Goal: Information Seeking & Learning: Learn about a topic

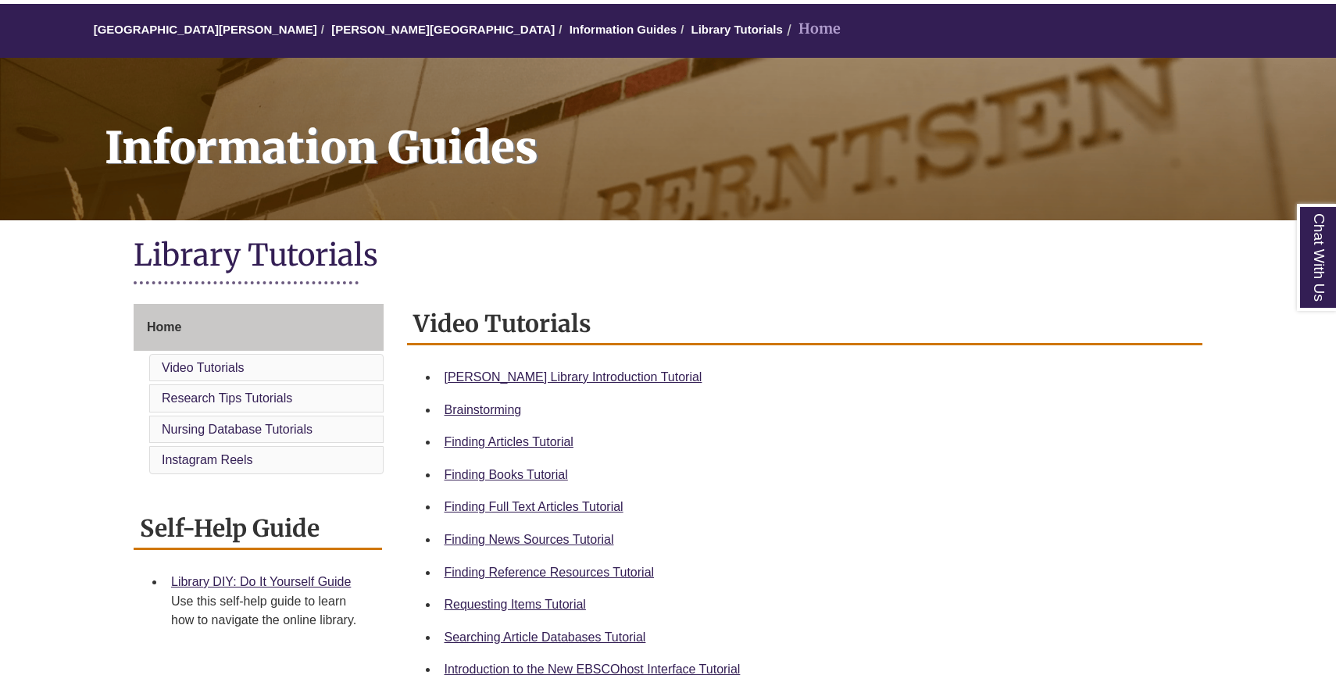
scroll to position [137, 0]
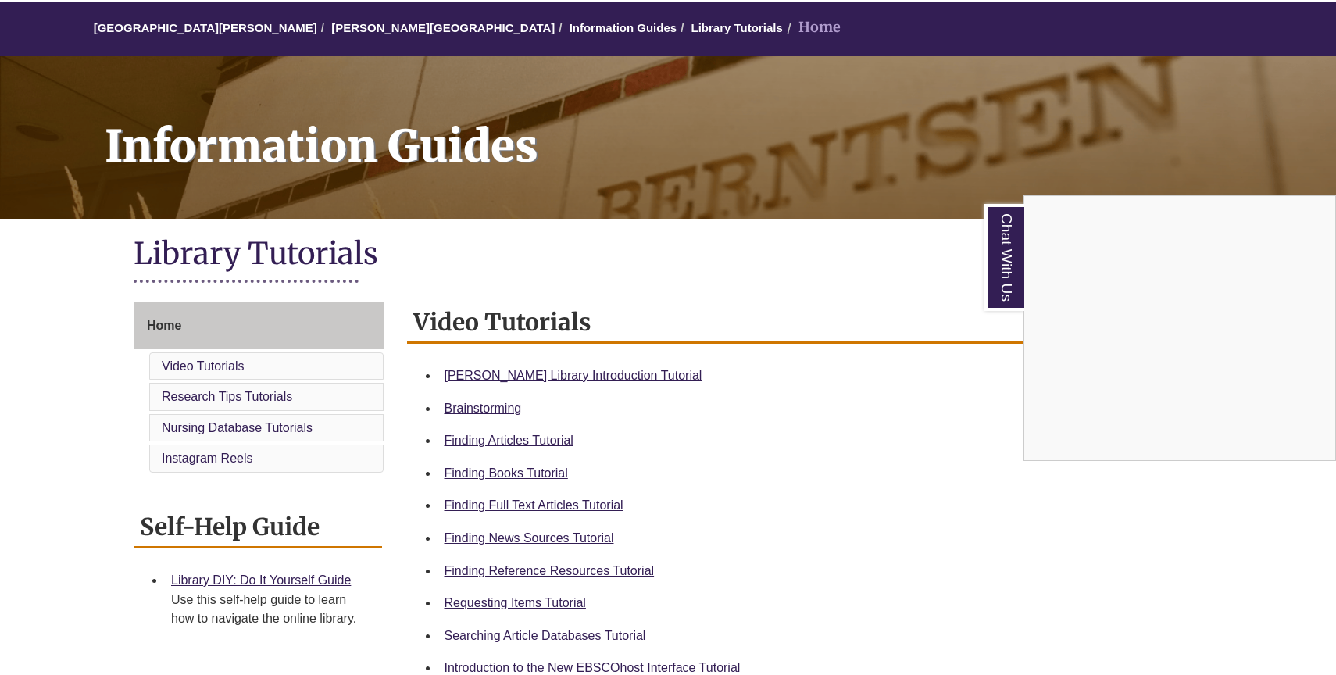
click at [591, 378] on div "Chat With Us" at bounding box center [668, 337] width 1336 height 675
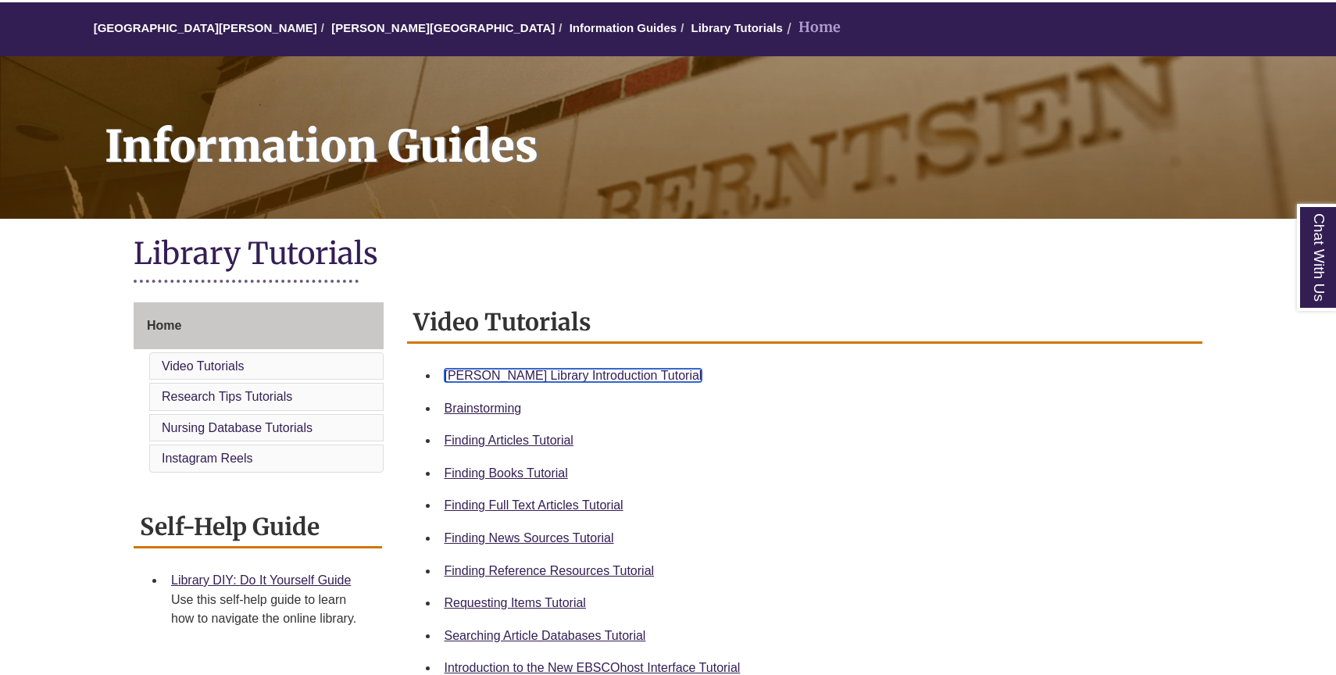
click at [603, 375] on link "Berntsen Library Introduction Tutorial" at bounding box center [574, 375] width 258 height 13
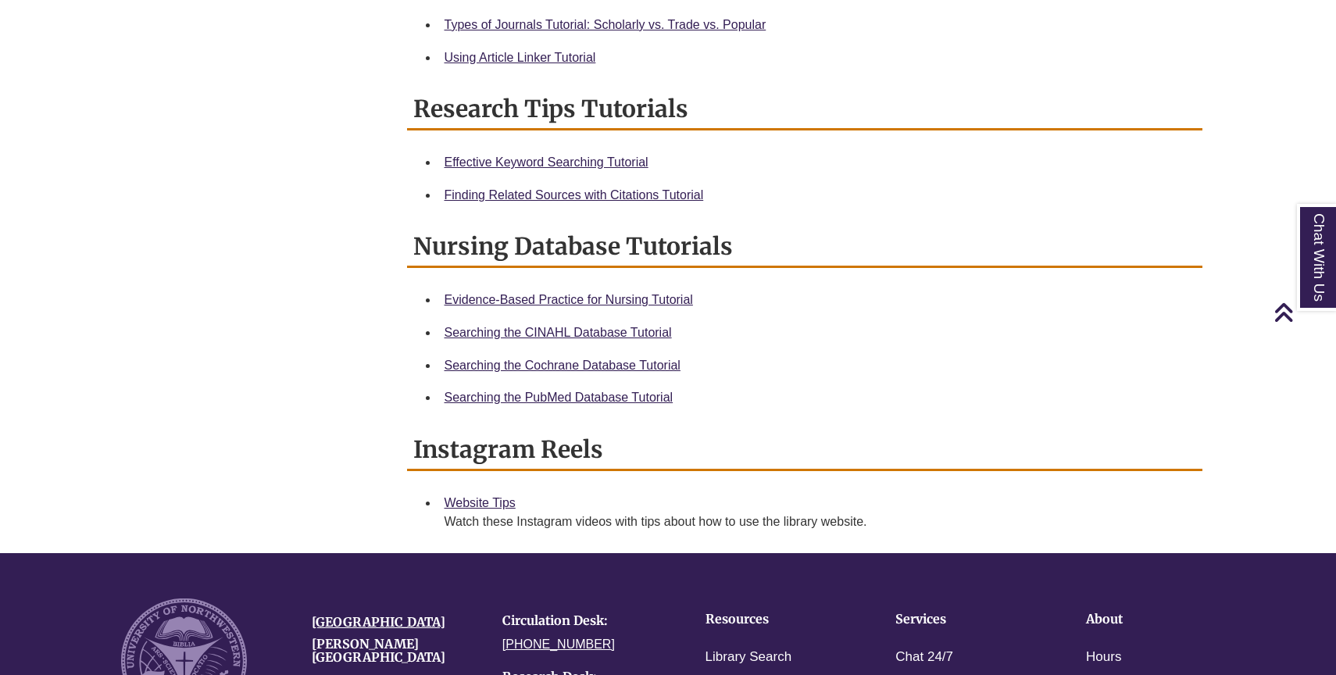
scroll to position [822, 0]
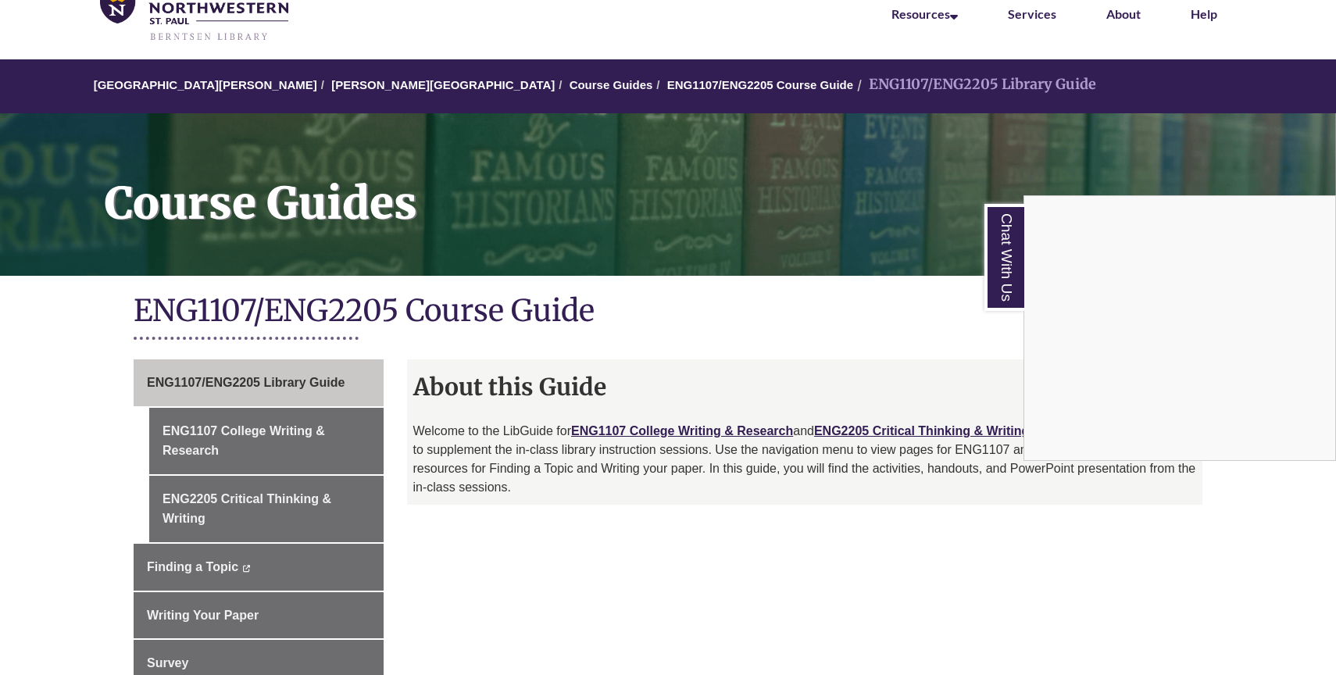
scroll to position [76, 0]
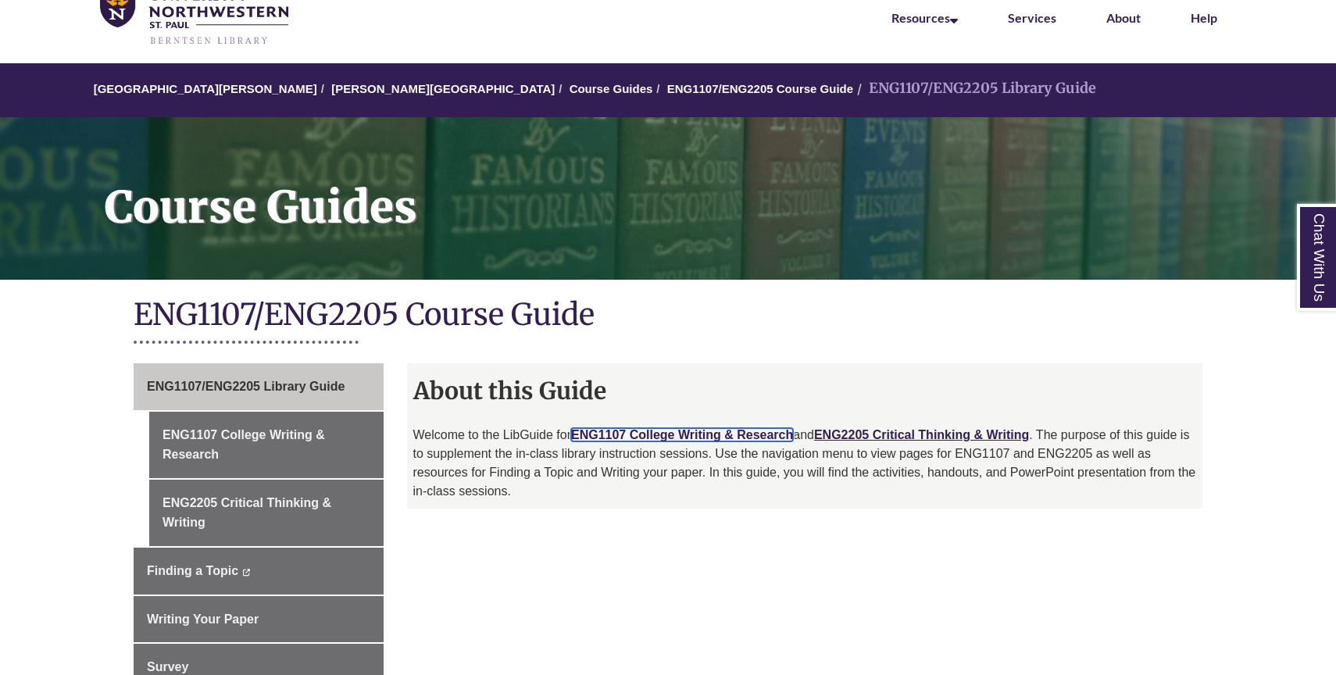
click at [774, 436] on link "ENG1107 College Writing & Research" at bounding box center [682, 434] width 222 height 13
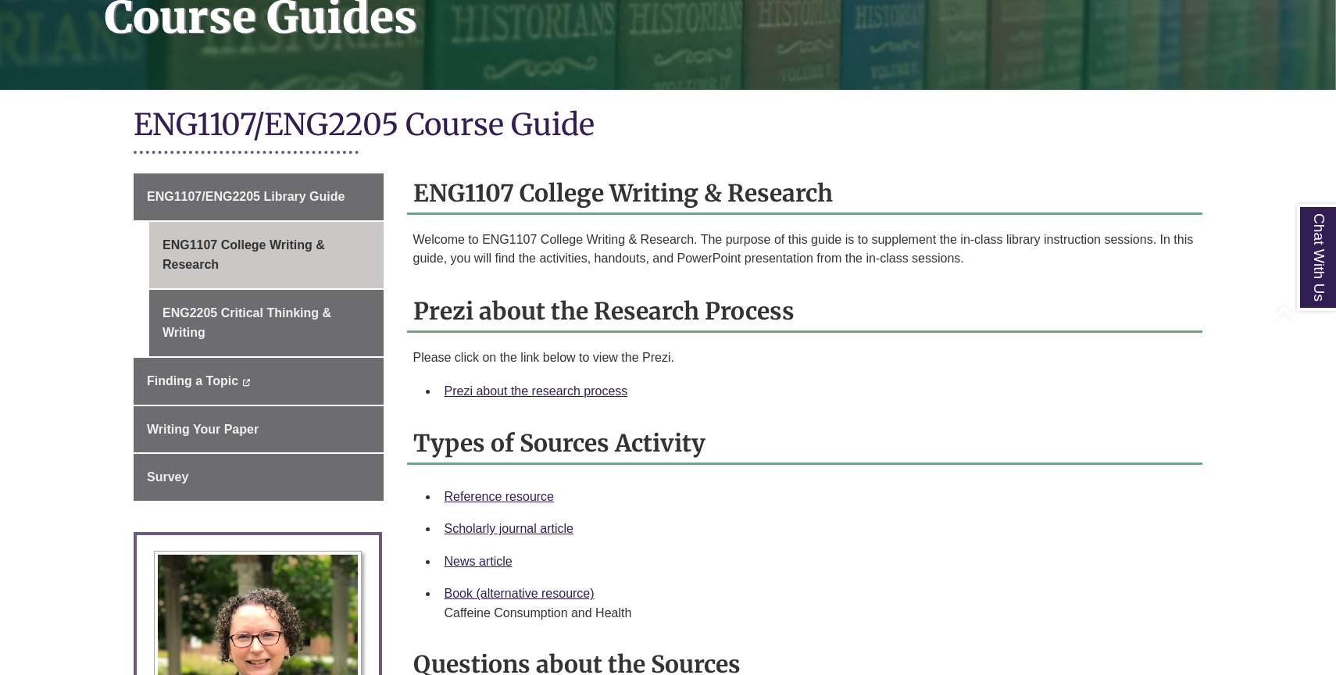
scroll to position [280, 0]
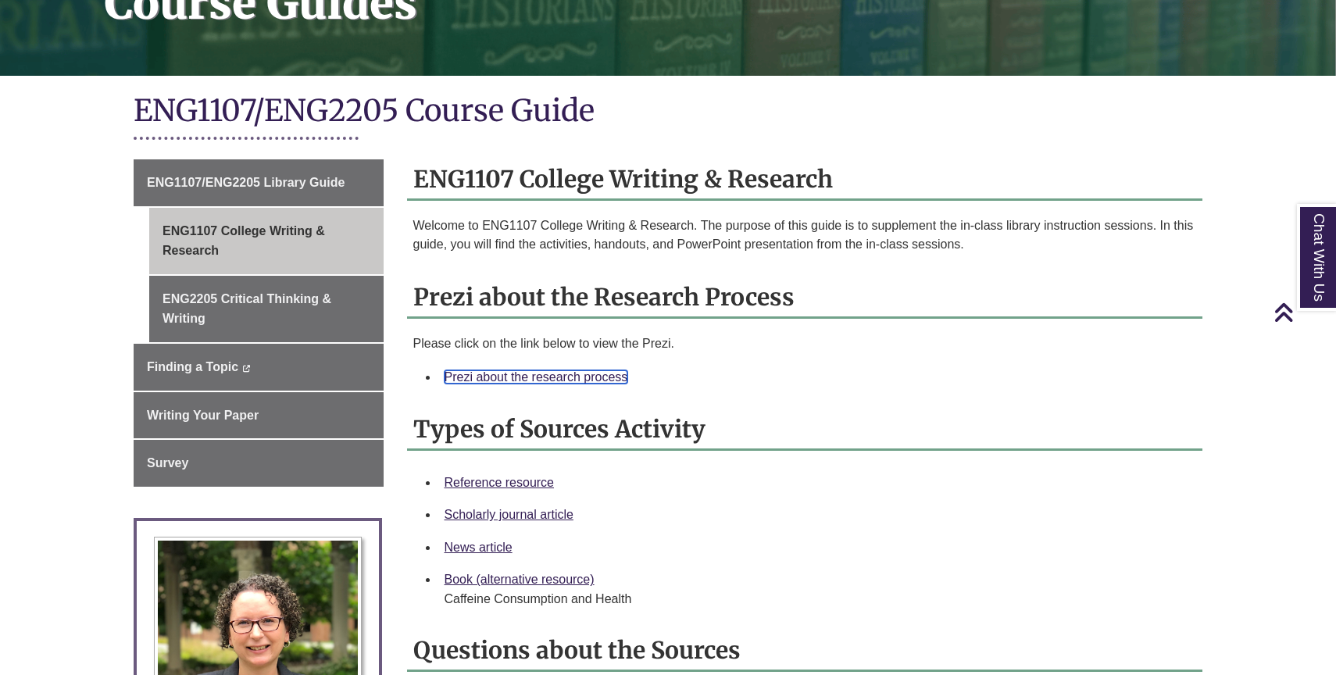
click at [602, 377] on link "Prezi about the research process" at bounding box center [537, 376] width 184 height 13
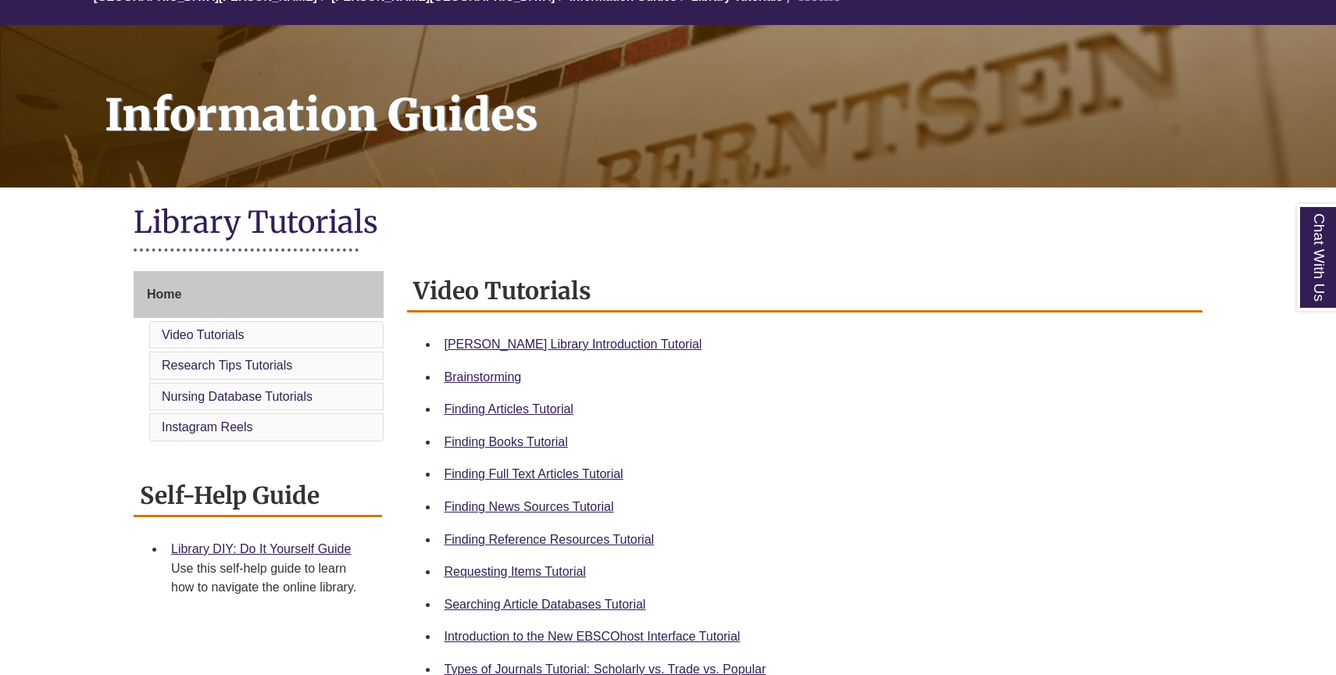
scroll to position [179, 0]
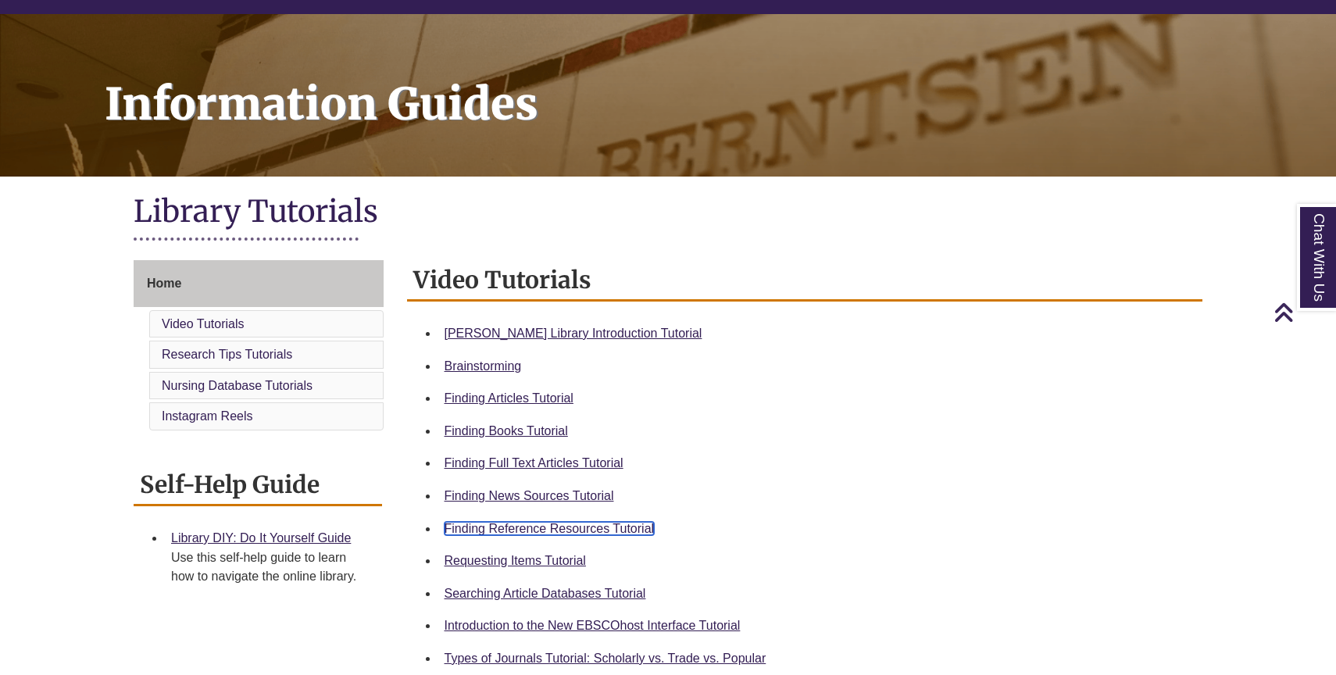
click at [543, 524] on link "Finding Reference Resources Tutorial" at bounding box center [550, 528] width 210 height 13
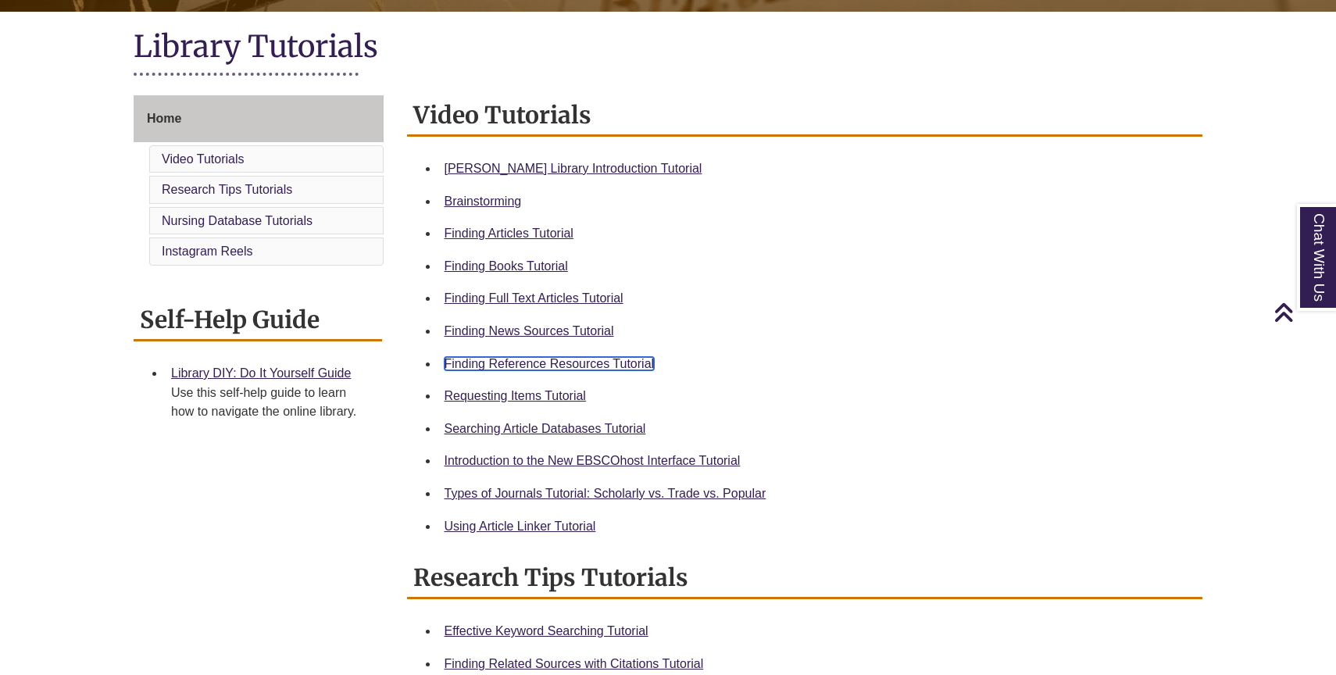
scroll to position [389, 0]
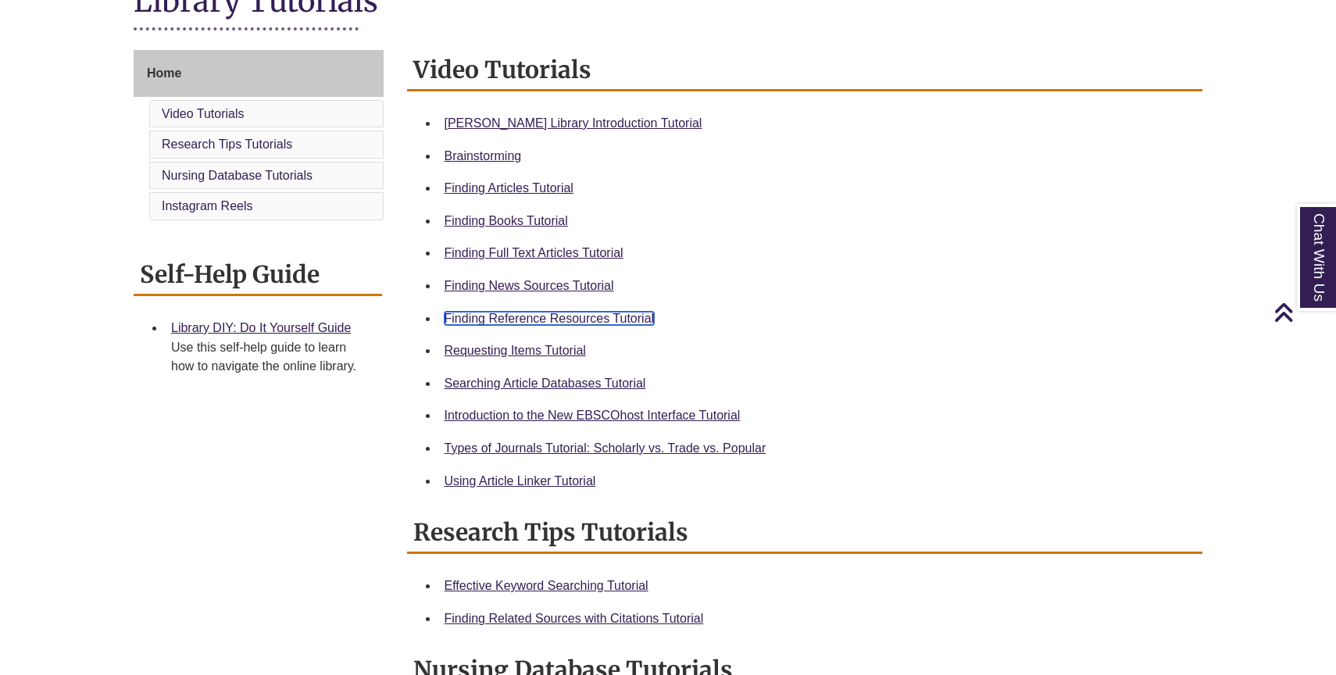
click at [530, 324] on link "Finding Reference Resources Tutorial" at bounding box center [550, 318] width 210 height 13
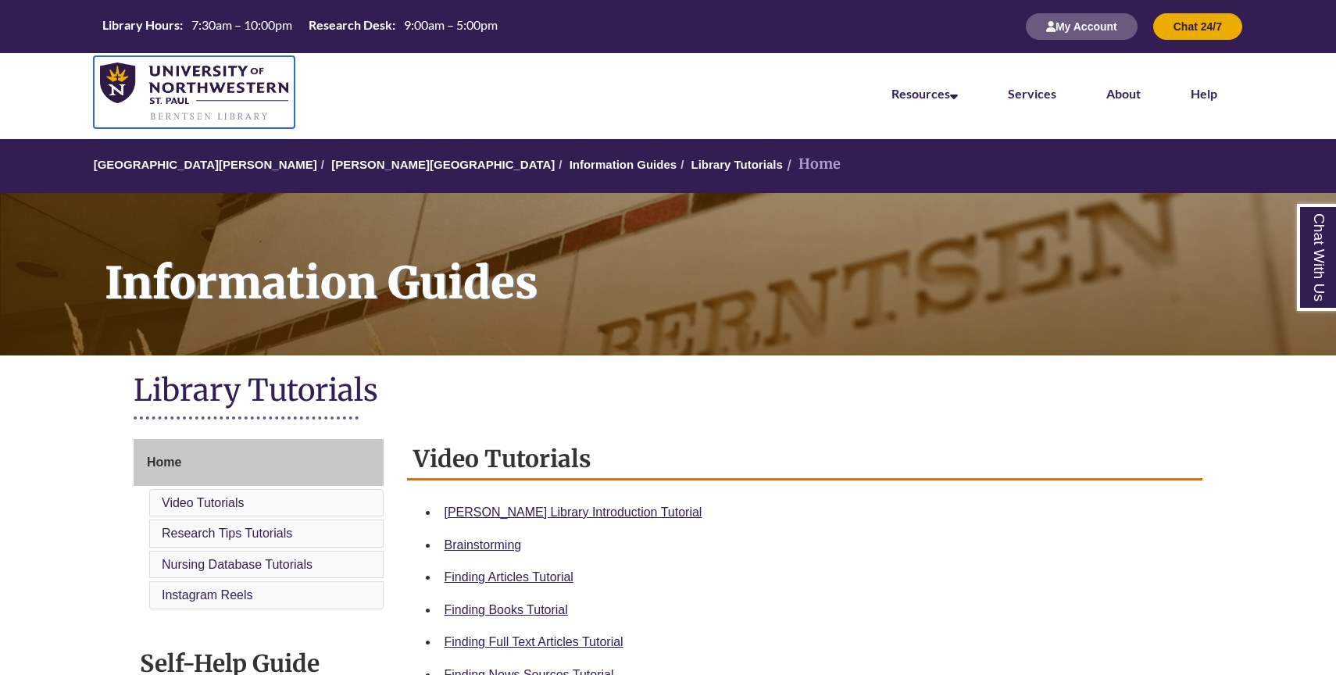
click at [230, 66] on img at bounding box center [194, 92] width 188 height 59
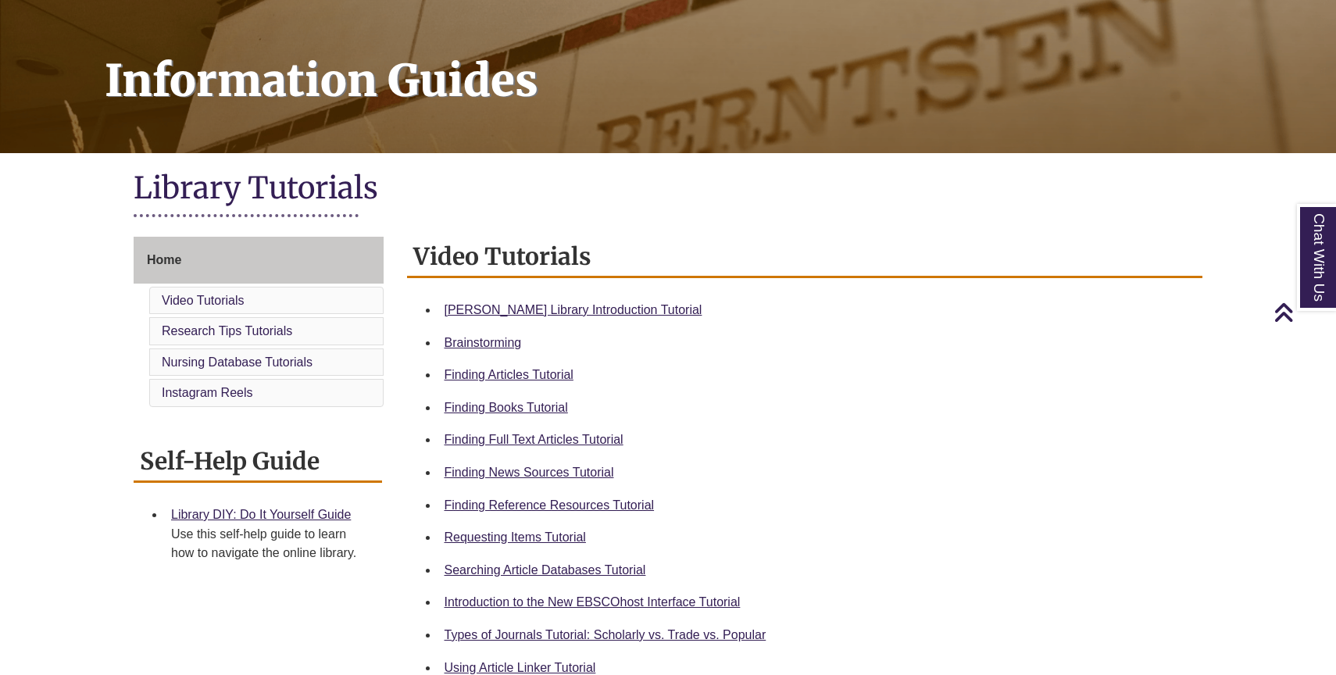
scroll to position [208, 0]
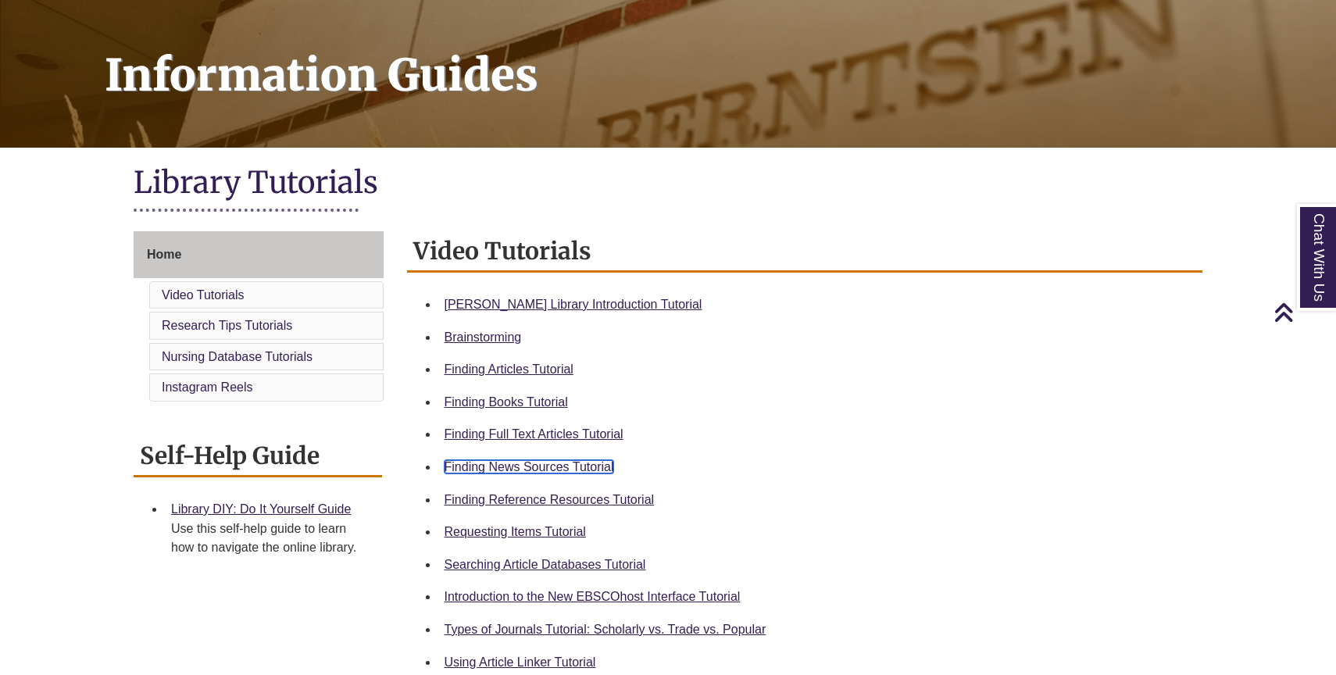
click at [595, 469] on link "Finding News Sources Tutorial" at bounding box center [530, 466] width 170 height 13
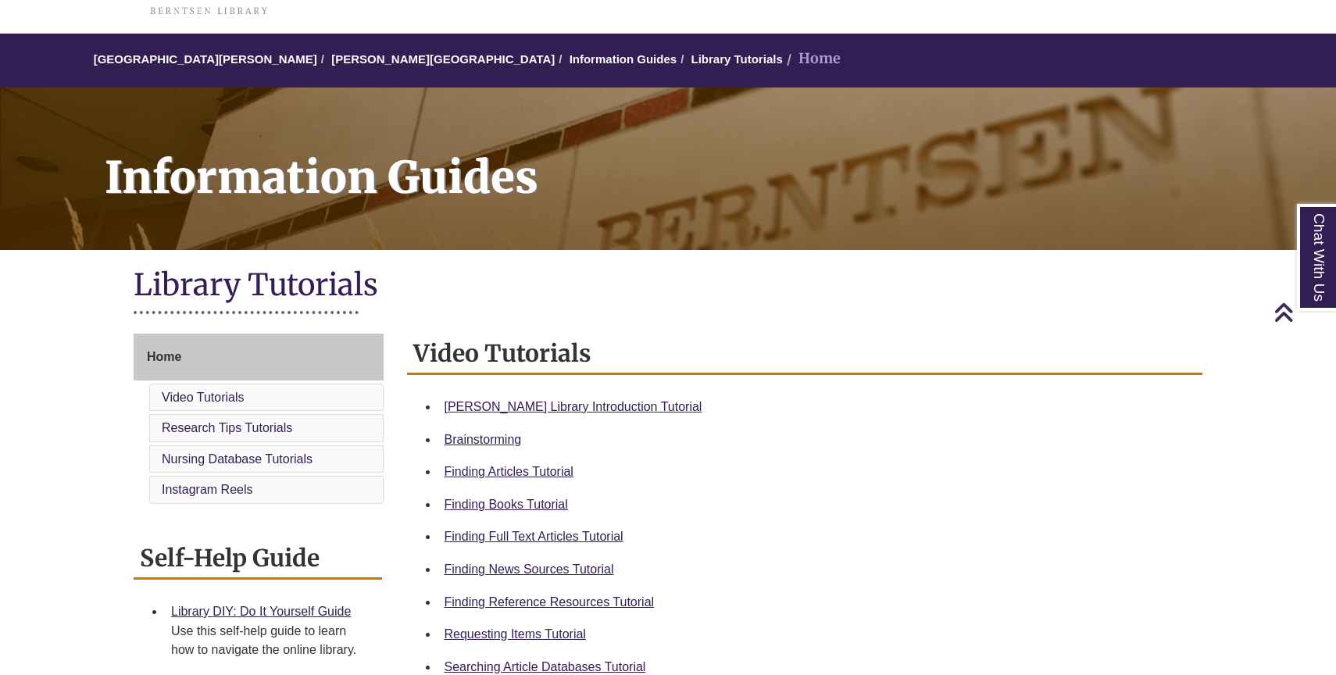
scroll to position [0, 0]
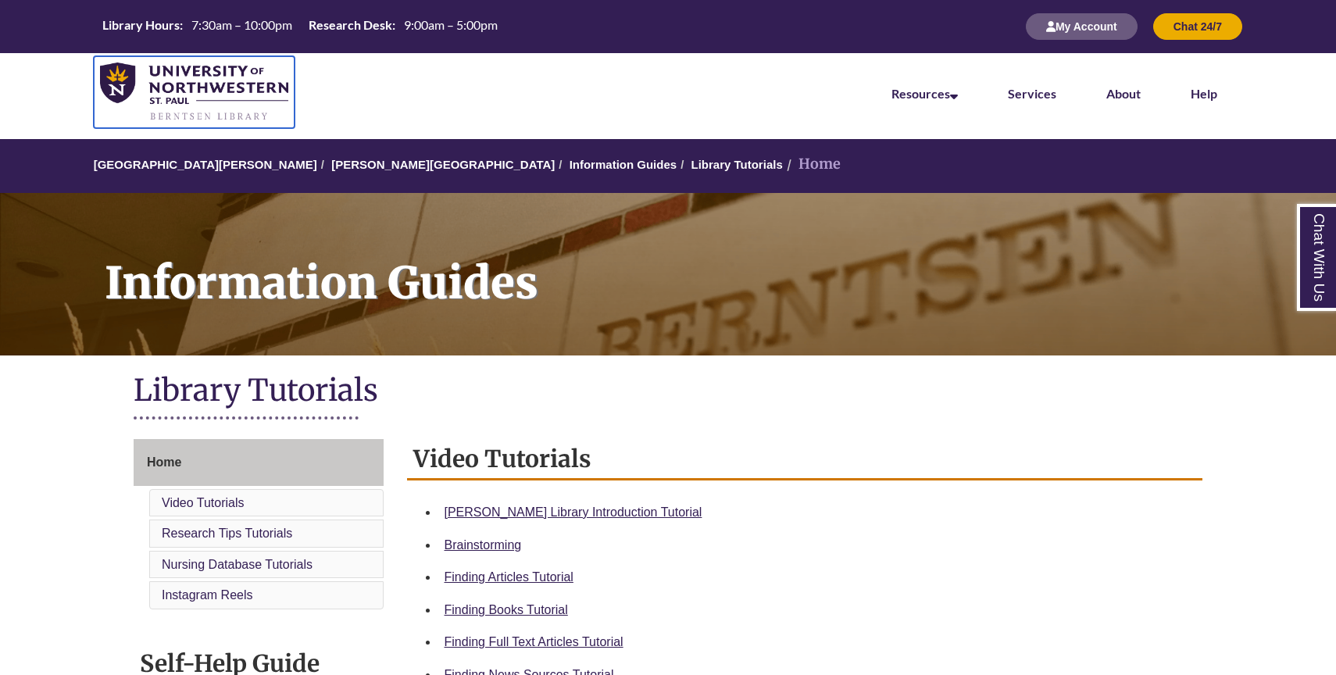
click at [212, 86] on img at bounding box center [194, 92] width 188 height 59
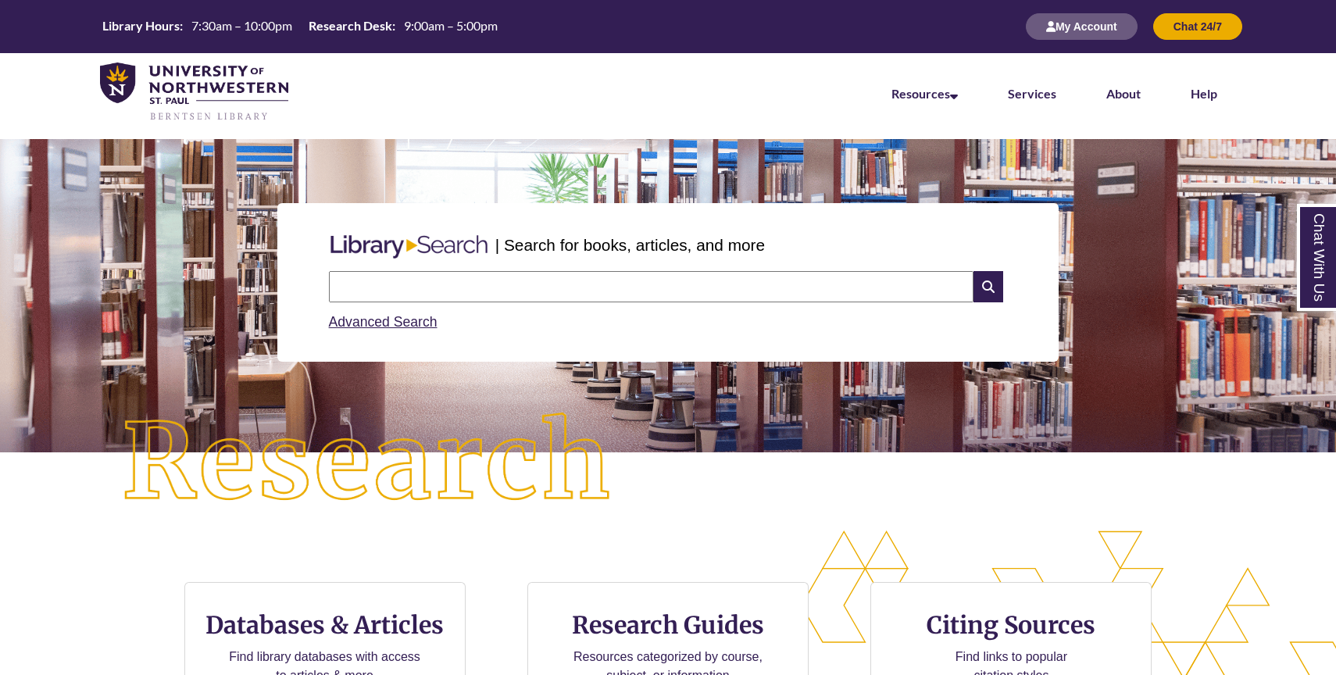
click at [553, 286] on input "text" at bounding box center [651, 286] width 645 height 31
type input "**********"
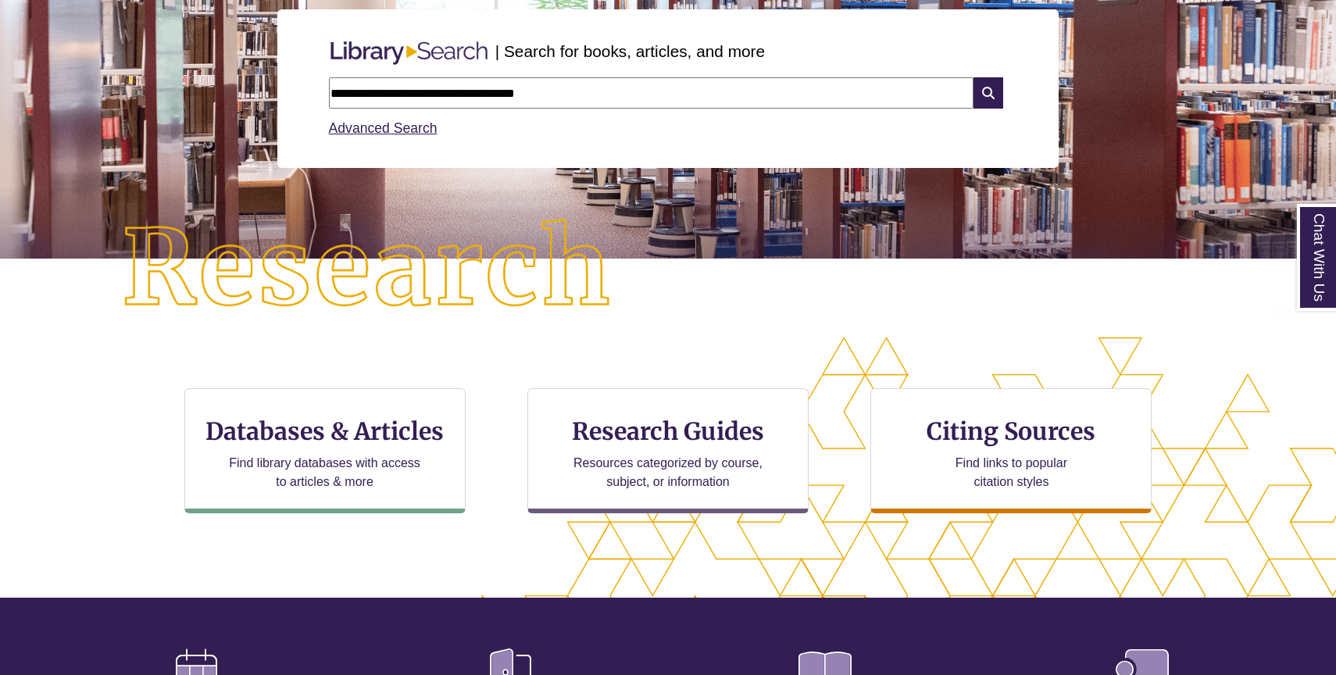
scroll to position [223, 0]
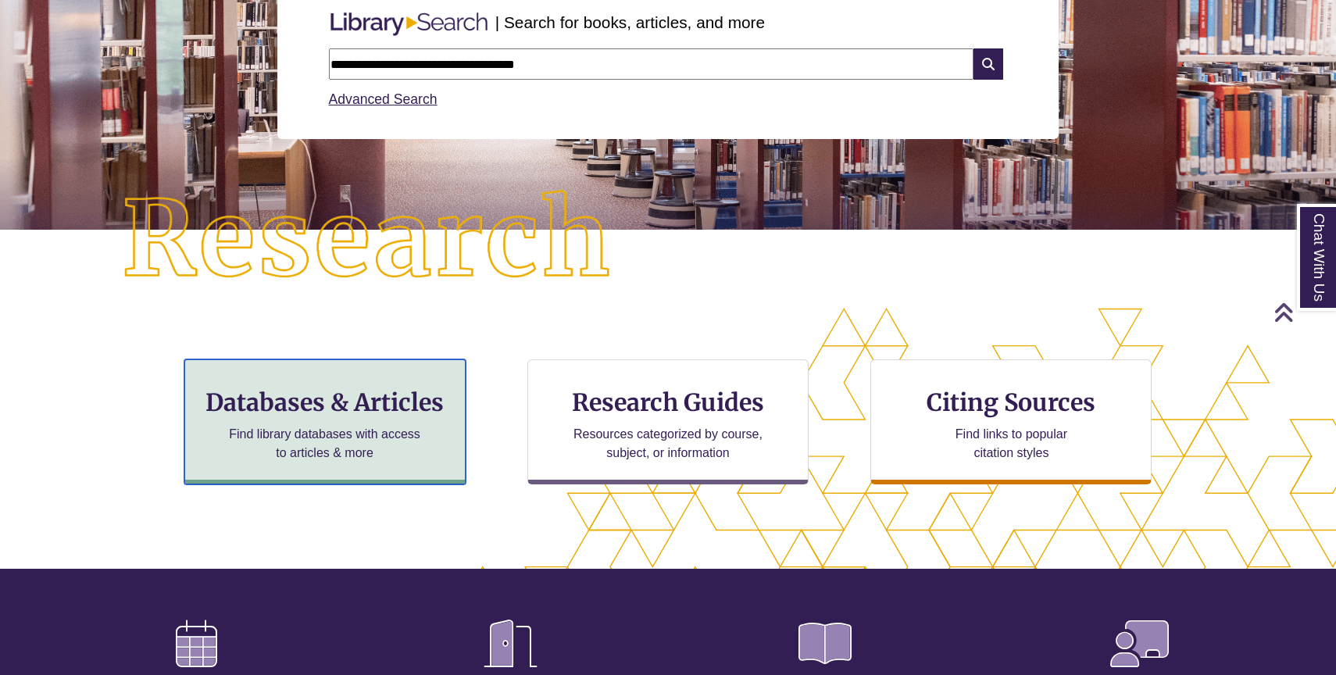
click at [396, 414] on h3 "Databases & Articles" at bounding box center [325, 403] width 255 height 30
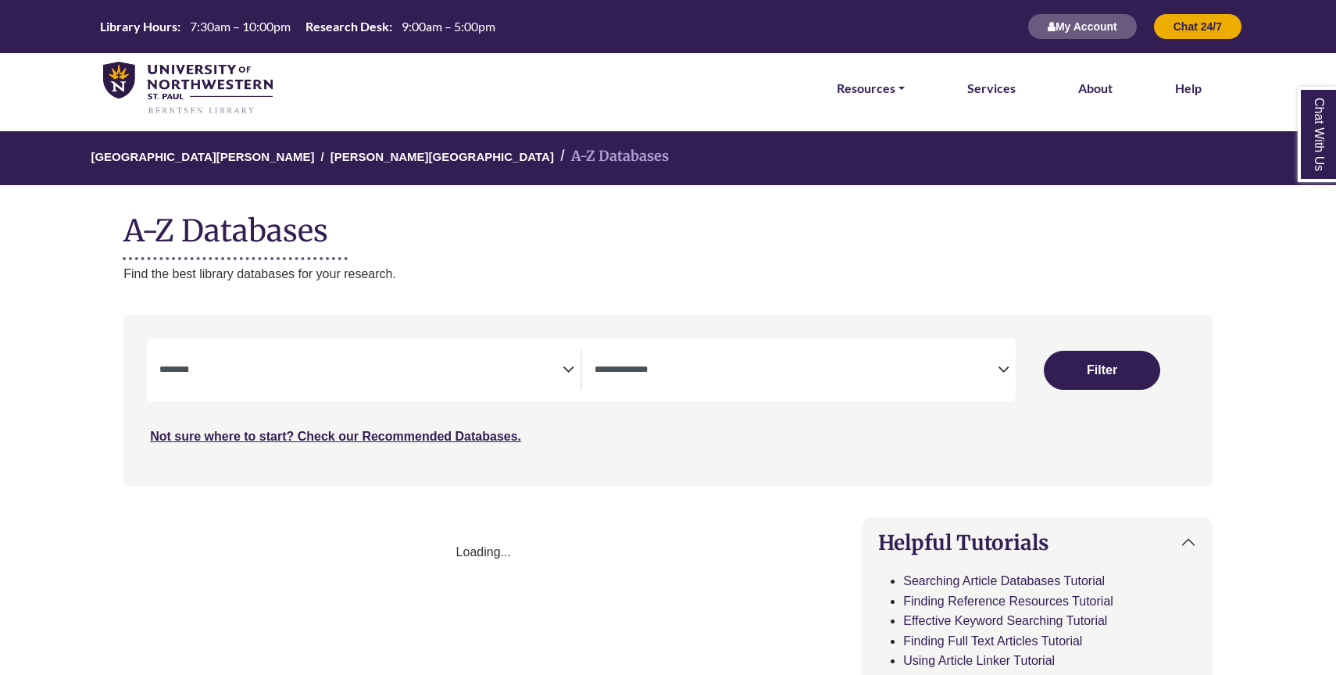
select select "Database Subject Filter"
select select "Database Types Filter"
select select "Database Subject Filter"
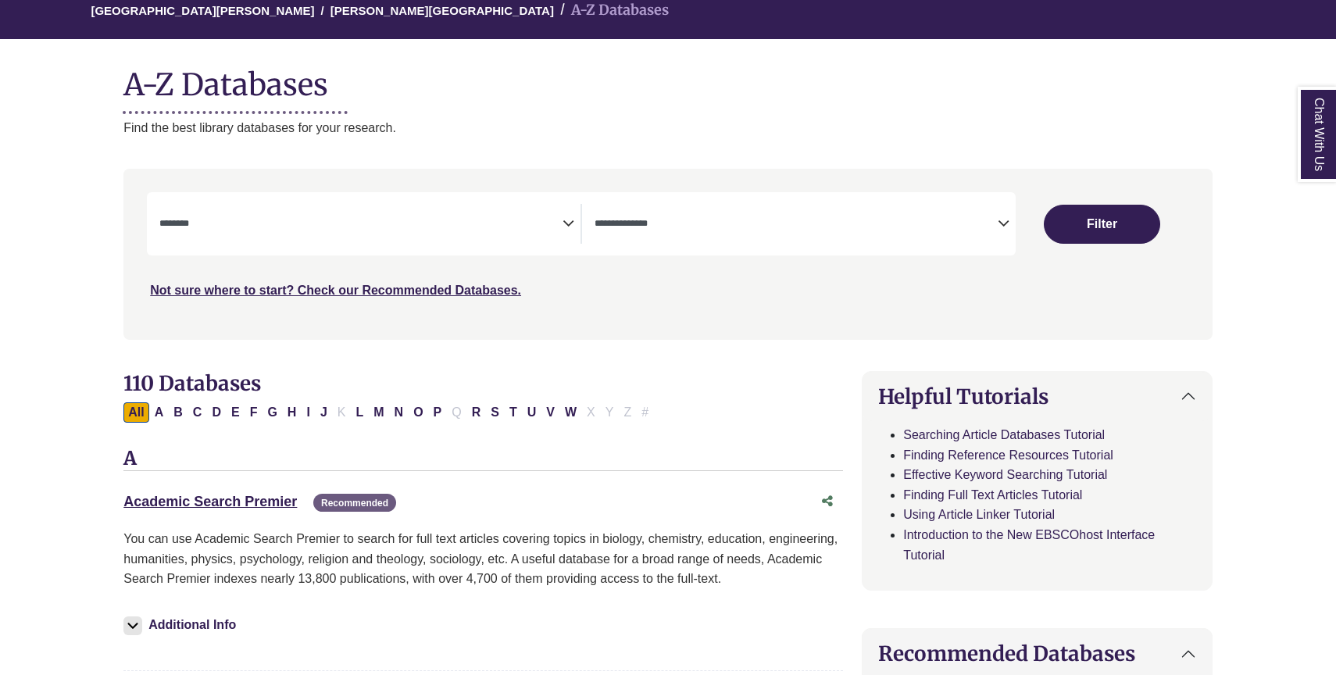
scroll to position [147, 0]
click at [782, 239] on span "Search filters" at bounding box center [796, 223] width 403 height 40
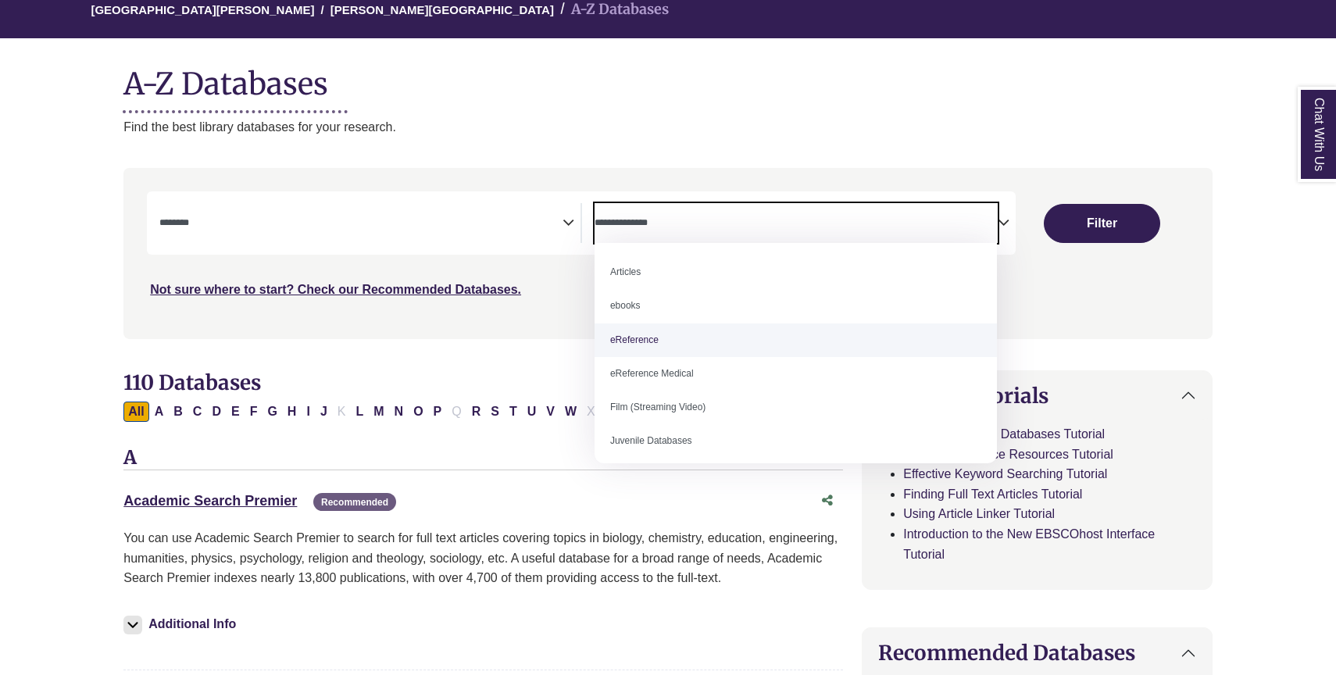
select select "*****"
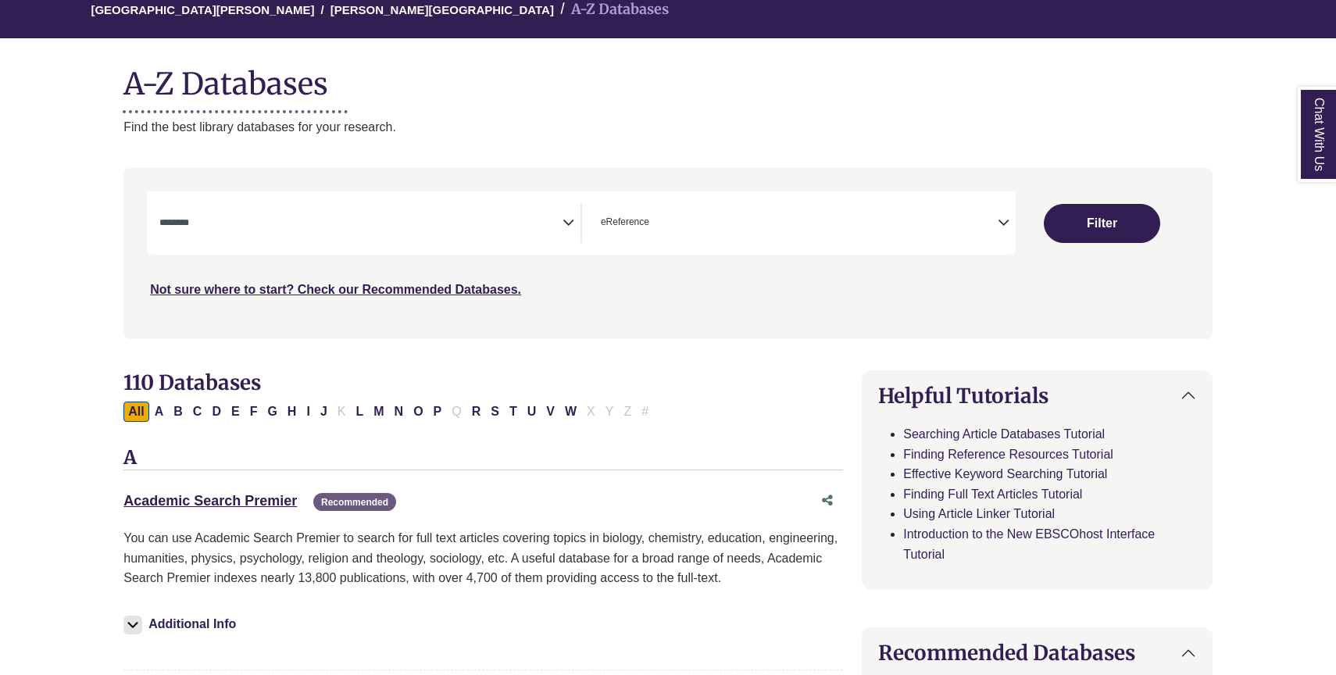
click at [336, 227] on textarea "Search" at bounding box center [360, 224] width 403 height 13
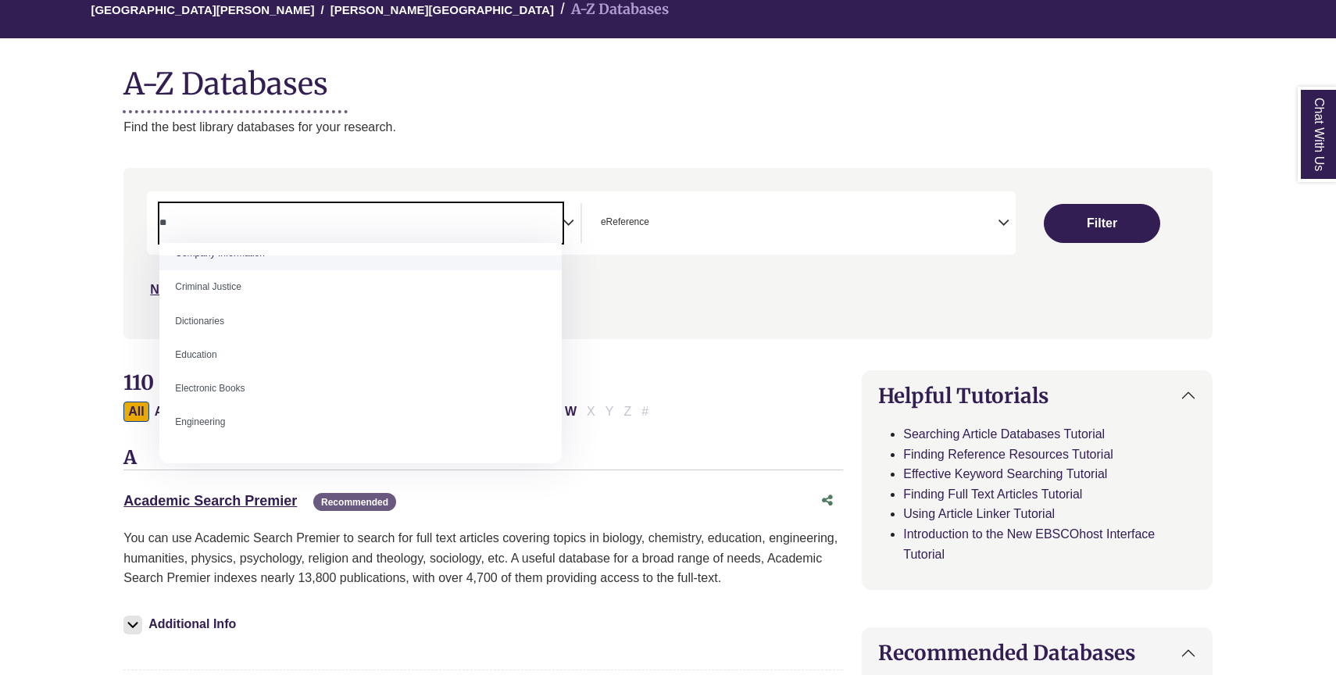
scroll to position [0, 0]
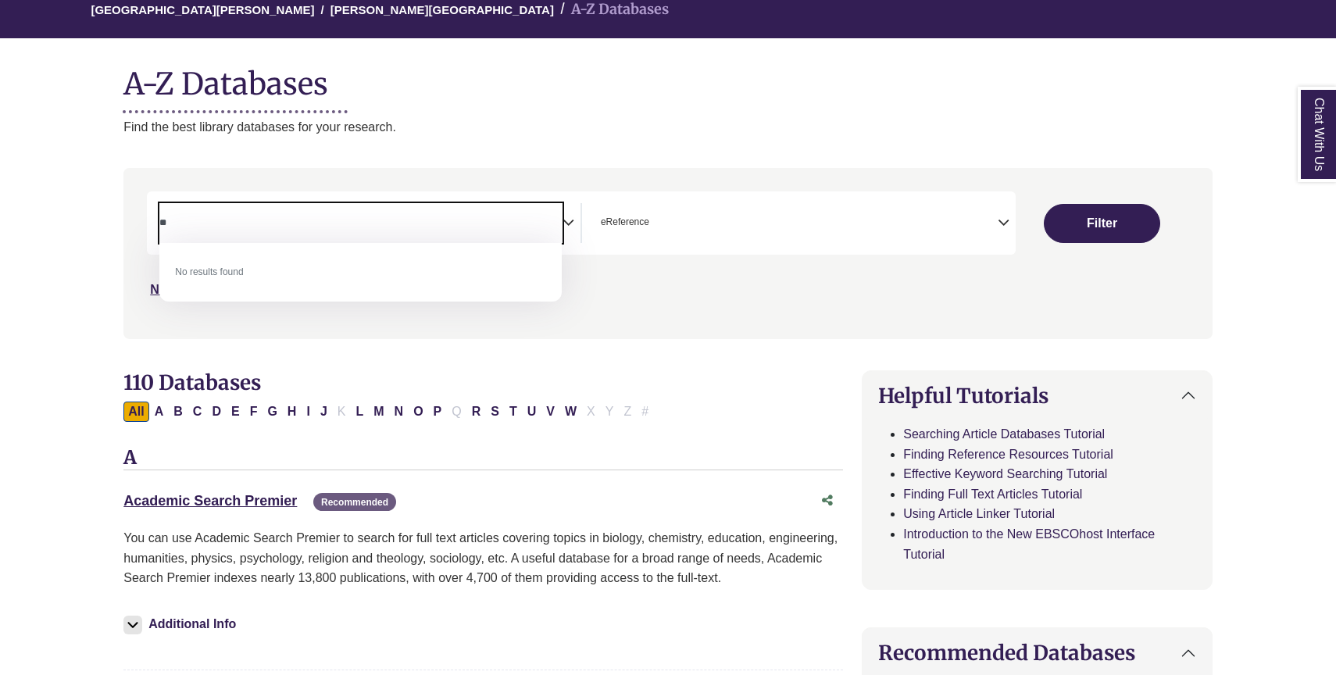
type textarea "*"
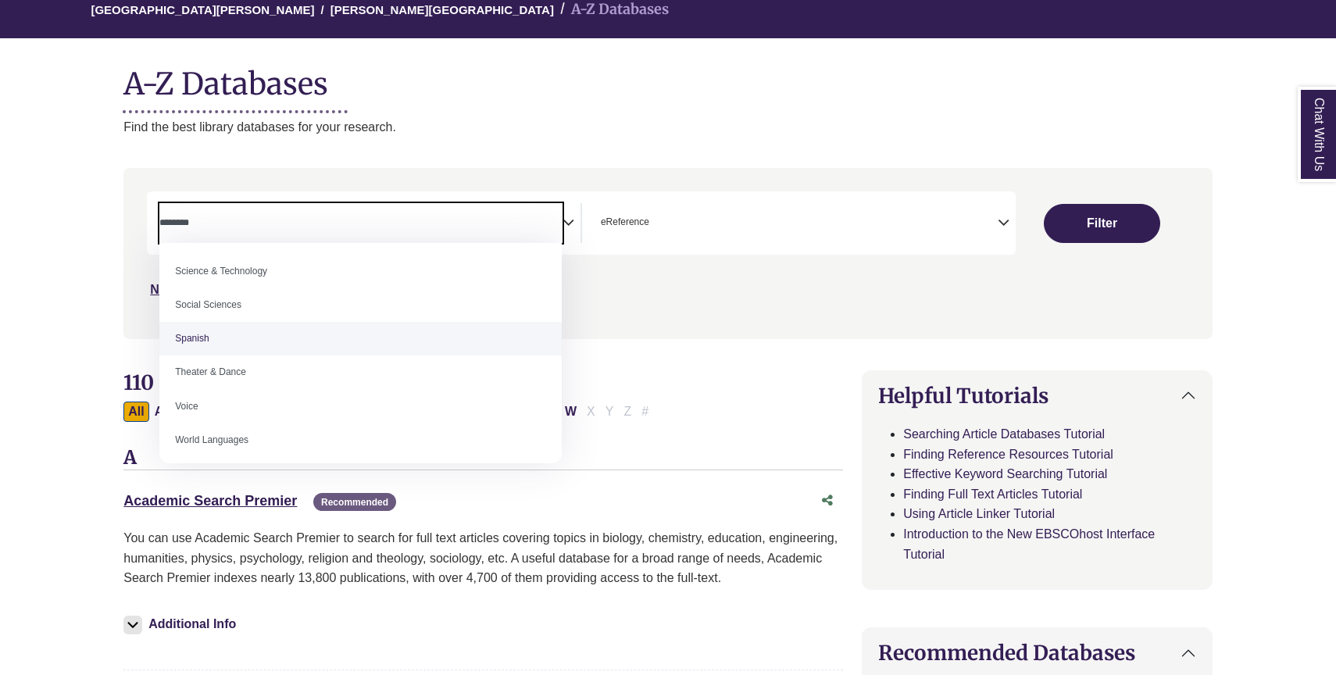
scroll to position [1338, 0]
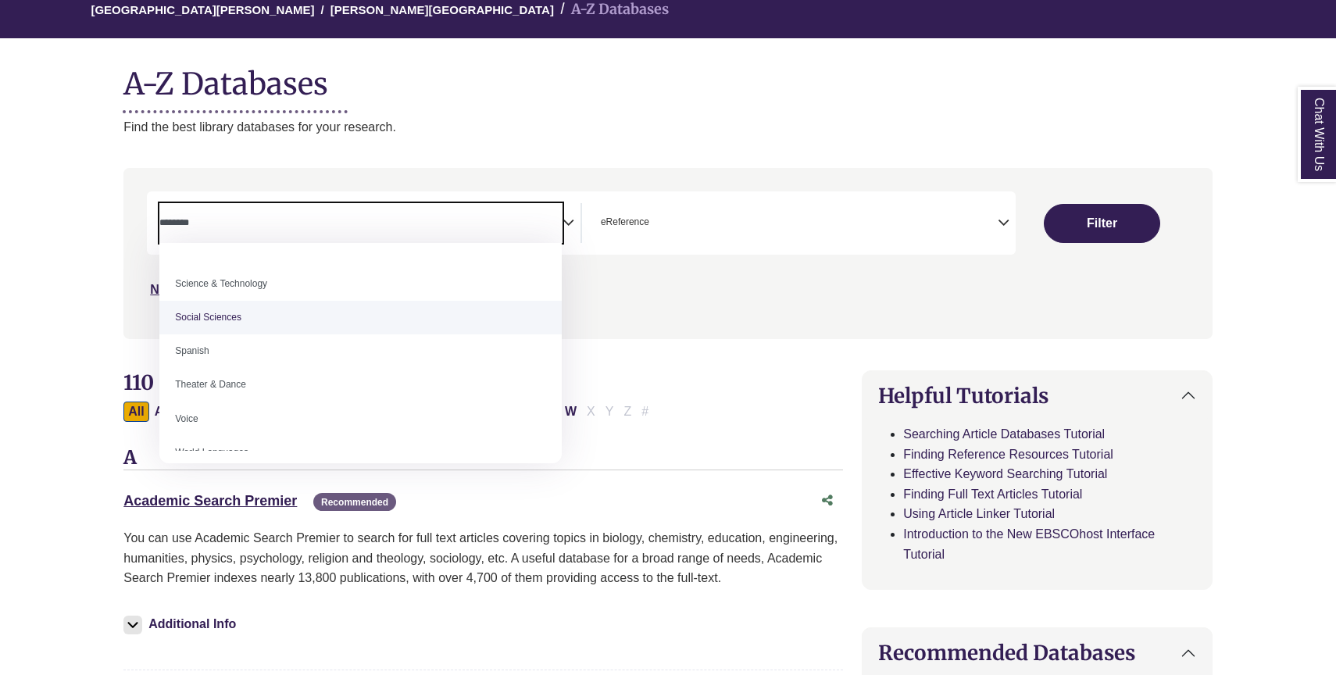
select select "******"
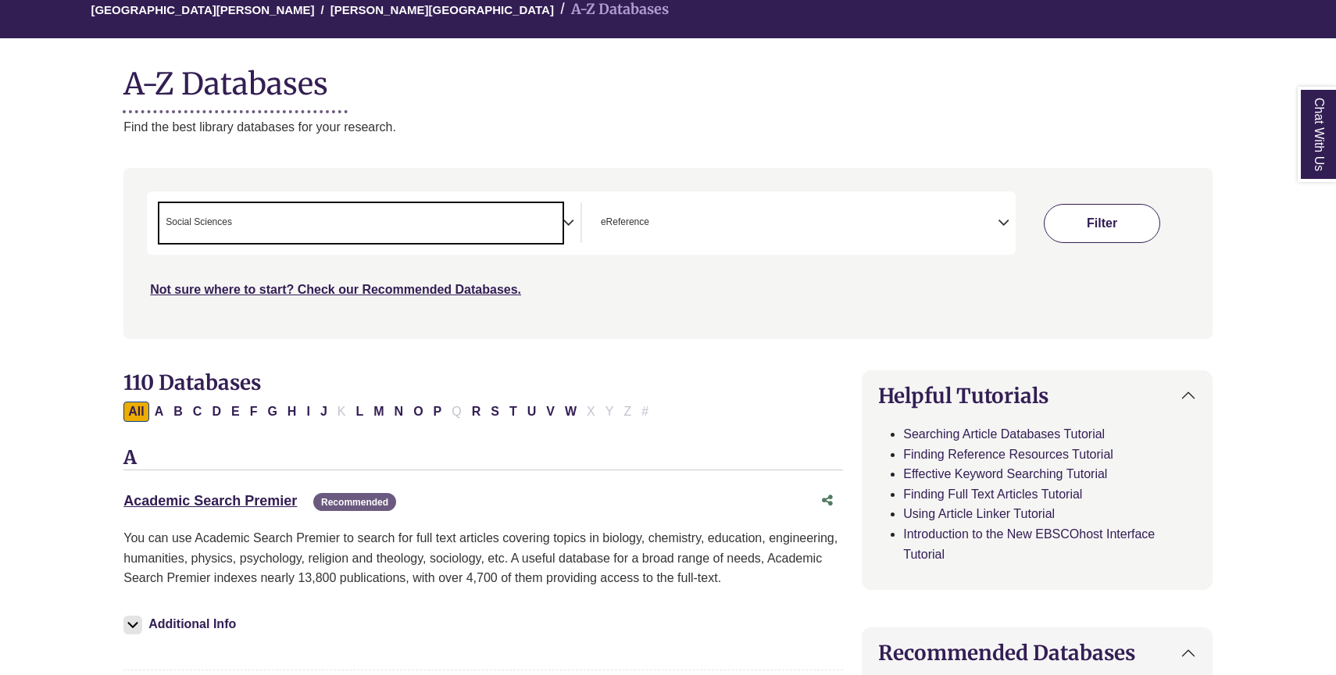
click at [1132, 225] on button "Filter" at bounding box center [1102, 223] width 116 height 39
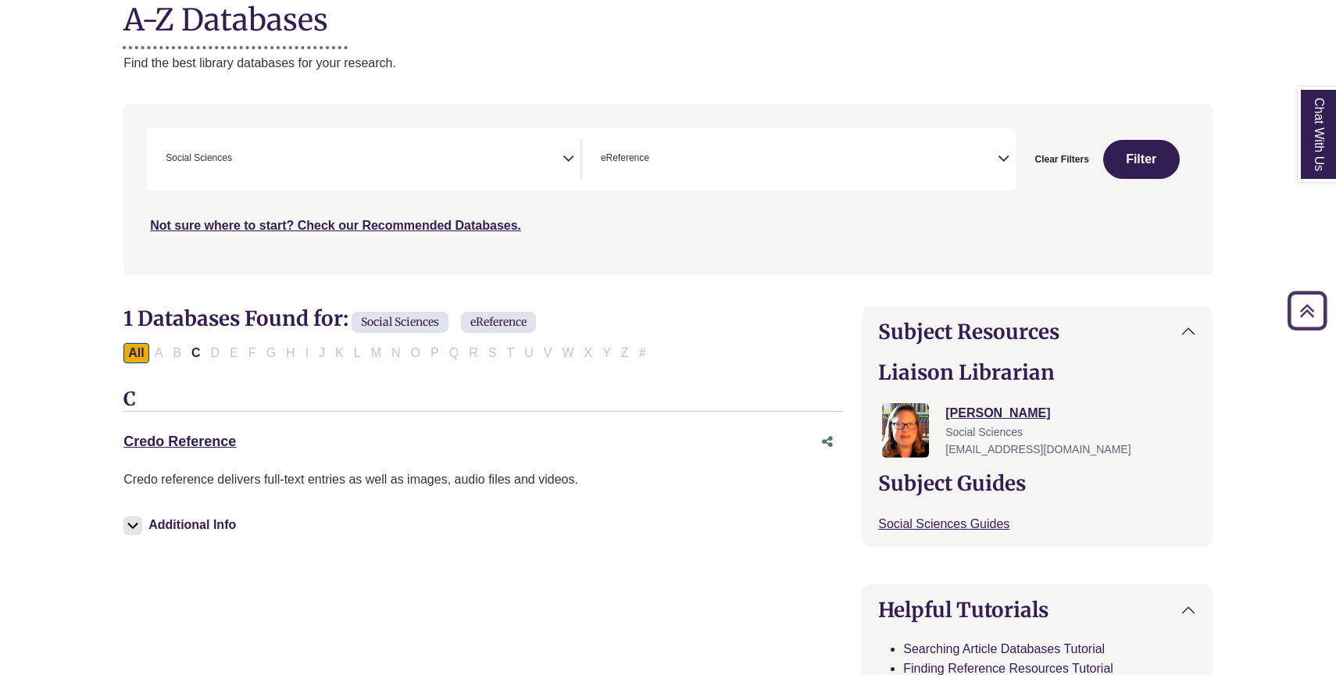
scroll to position [209, 0]
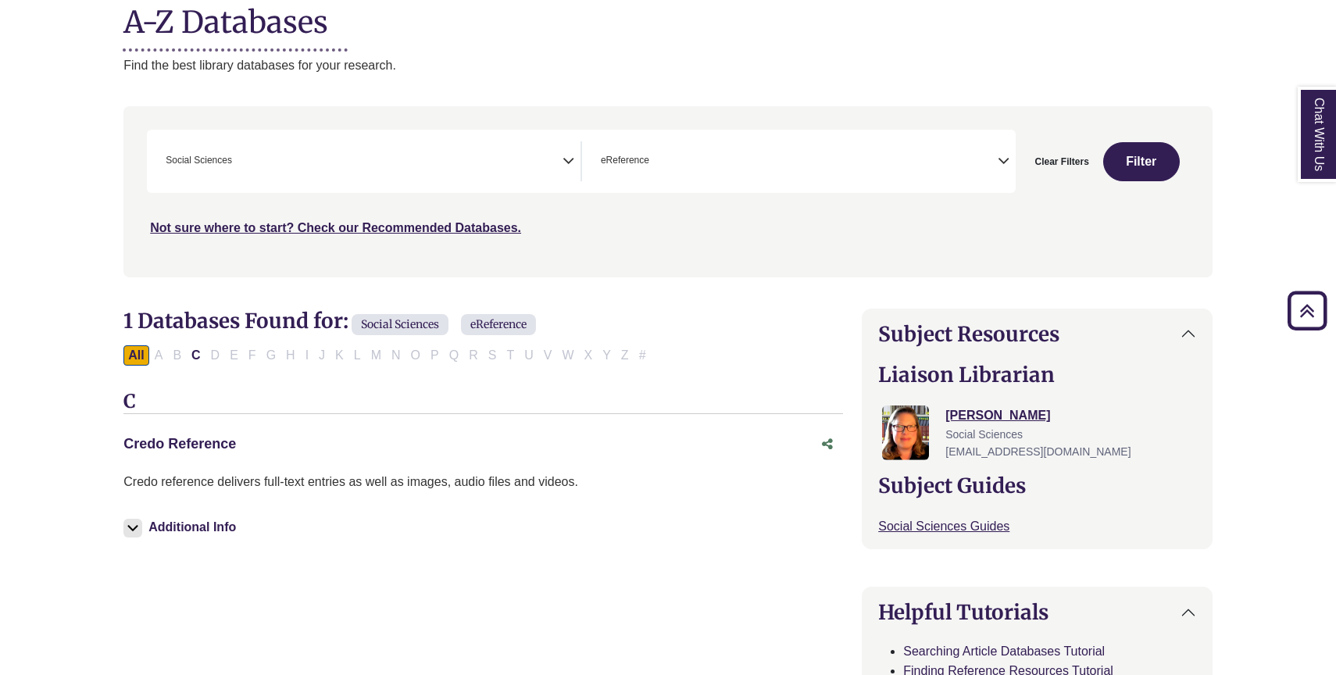
click at [223, 442] on link "Credo Reference This link opens in a new window" at bounding box center [179, 444] width 113 height 16
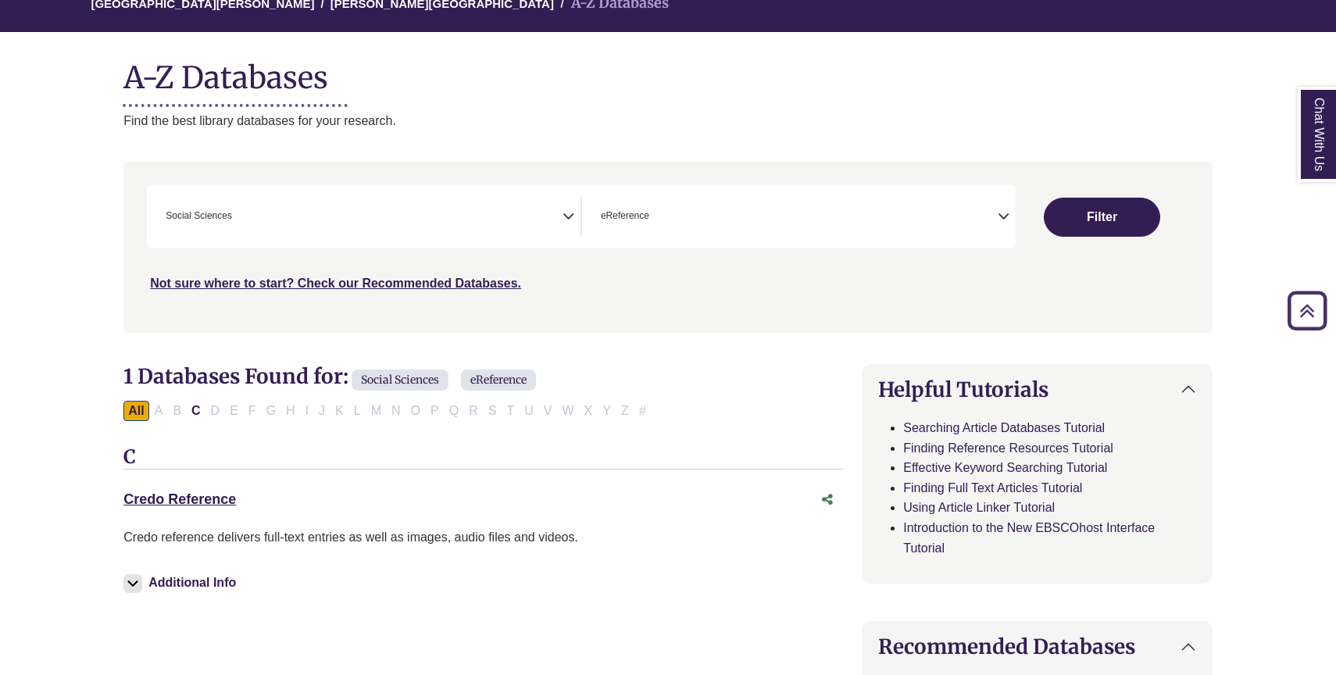
scroll to position [147, 0]
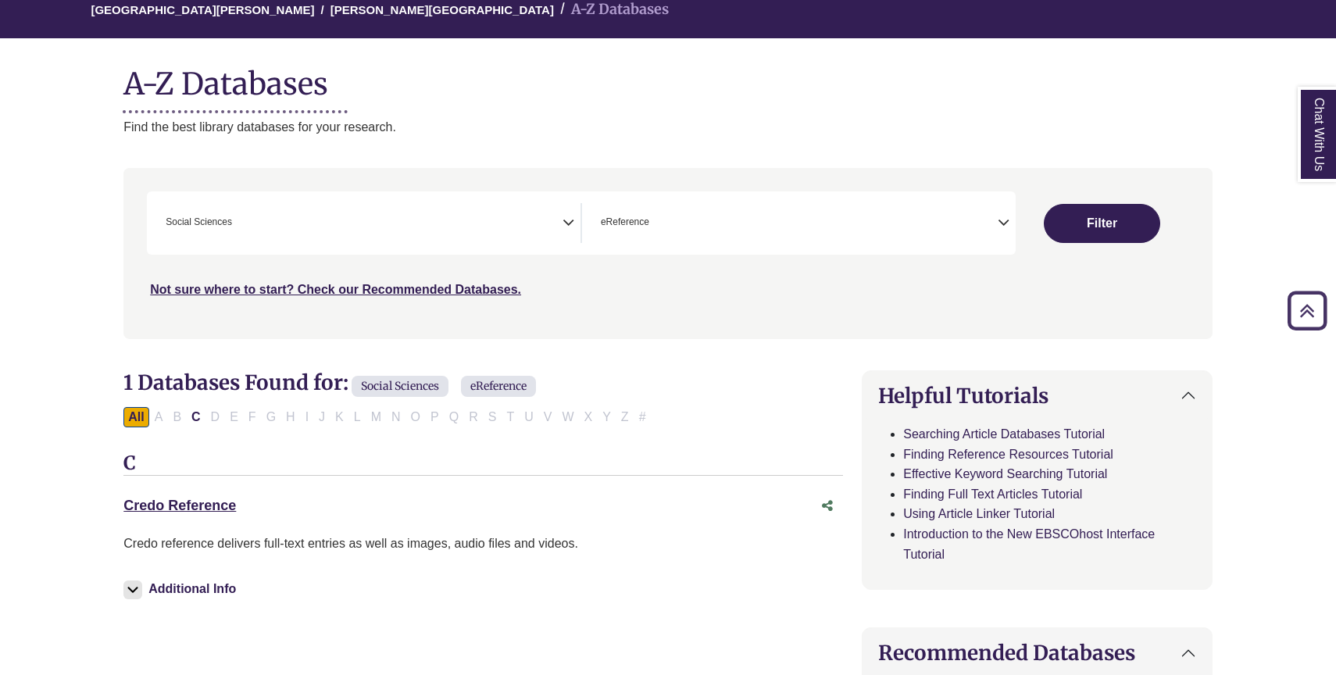
select select "Database Subject Filter"
select select "Database Types Filter"
